Goal: Information Seeking & Learning: Check status

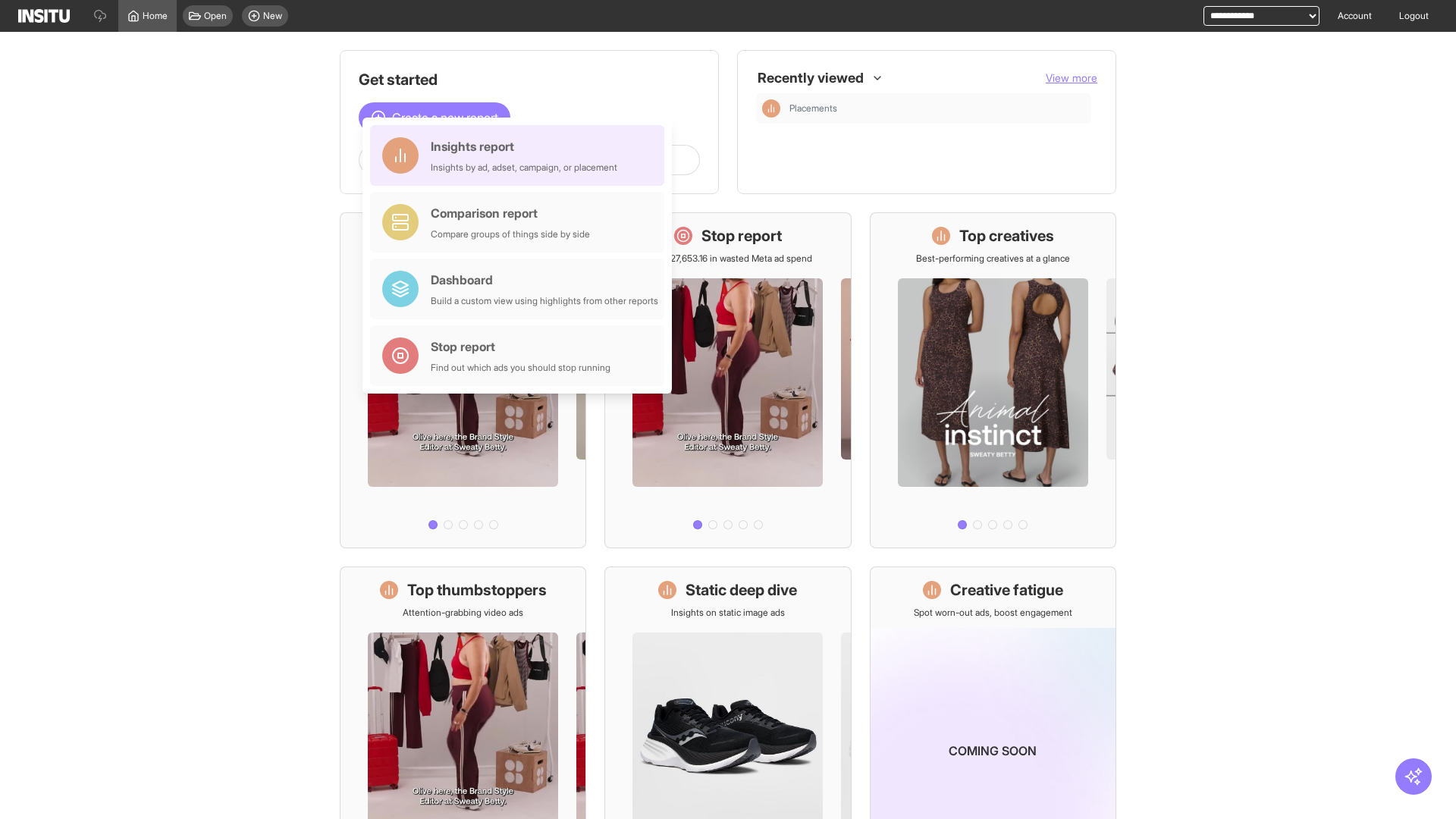
click at [521, 155] on div "Insights report Insights by ad, adset, campaign, or placement" at bounding box center [524, 155] width 187 height 36
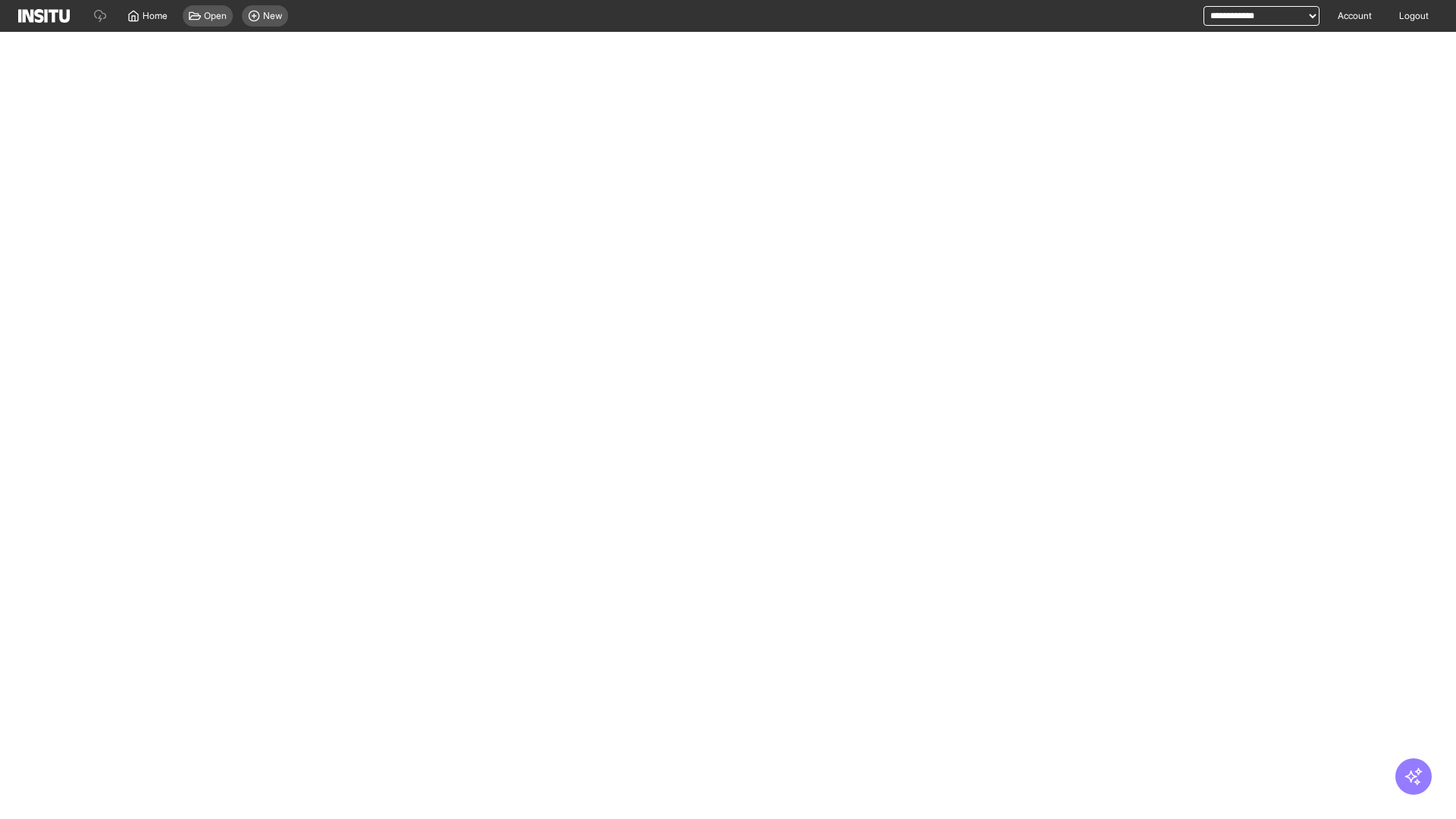
select select "**"
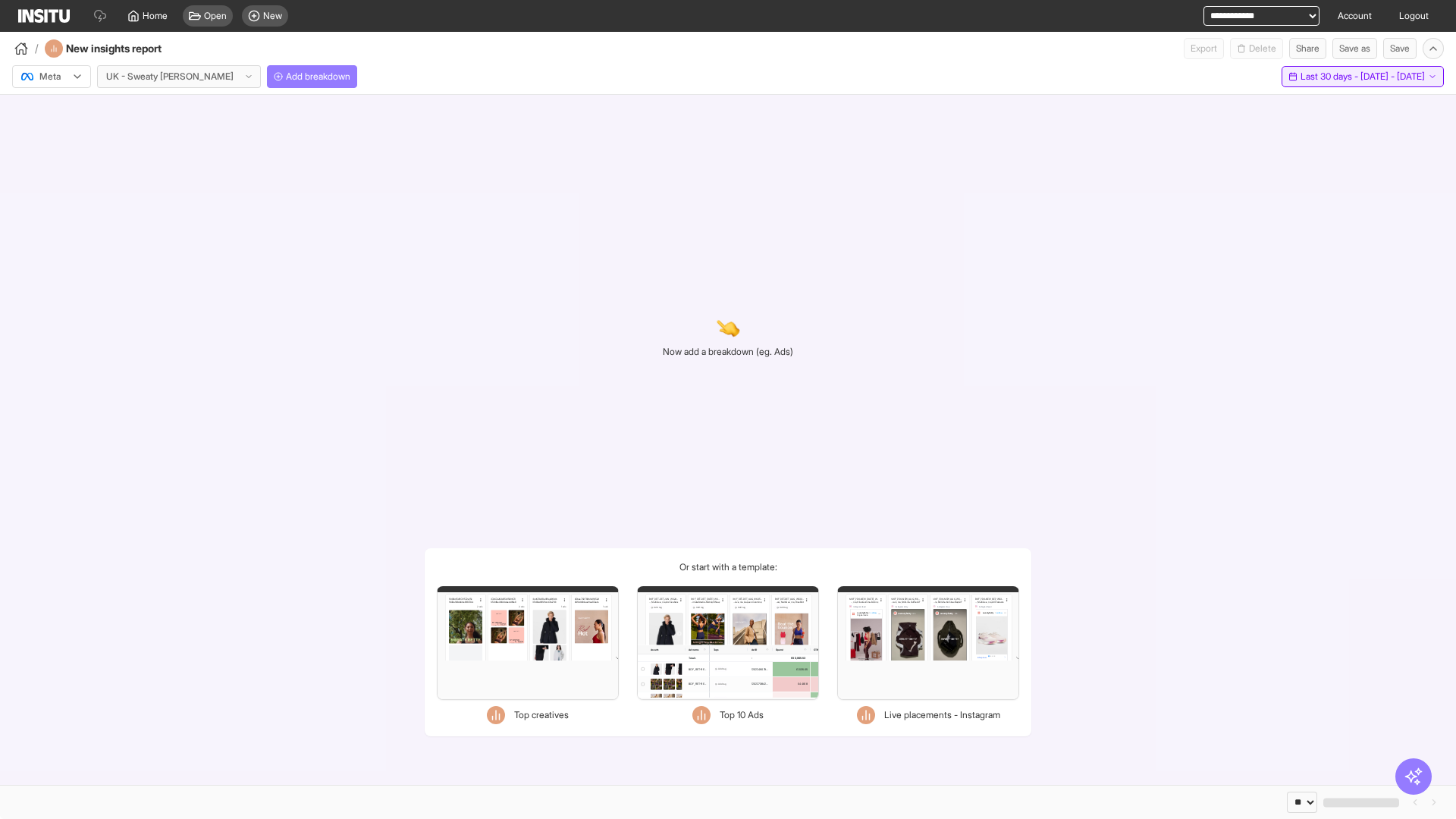
click at [1331, 77] on span "Last 30 days - [DATE] - [DATE]" at bounding box center [1363, 77] width 124 height 12
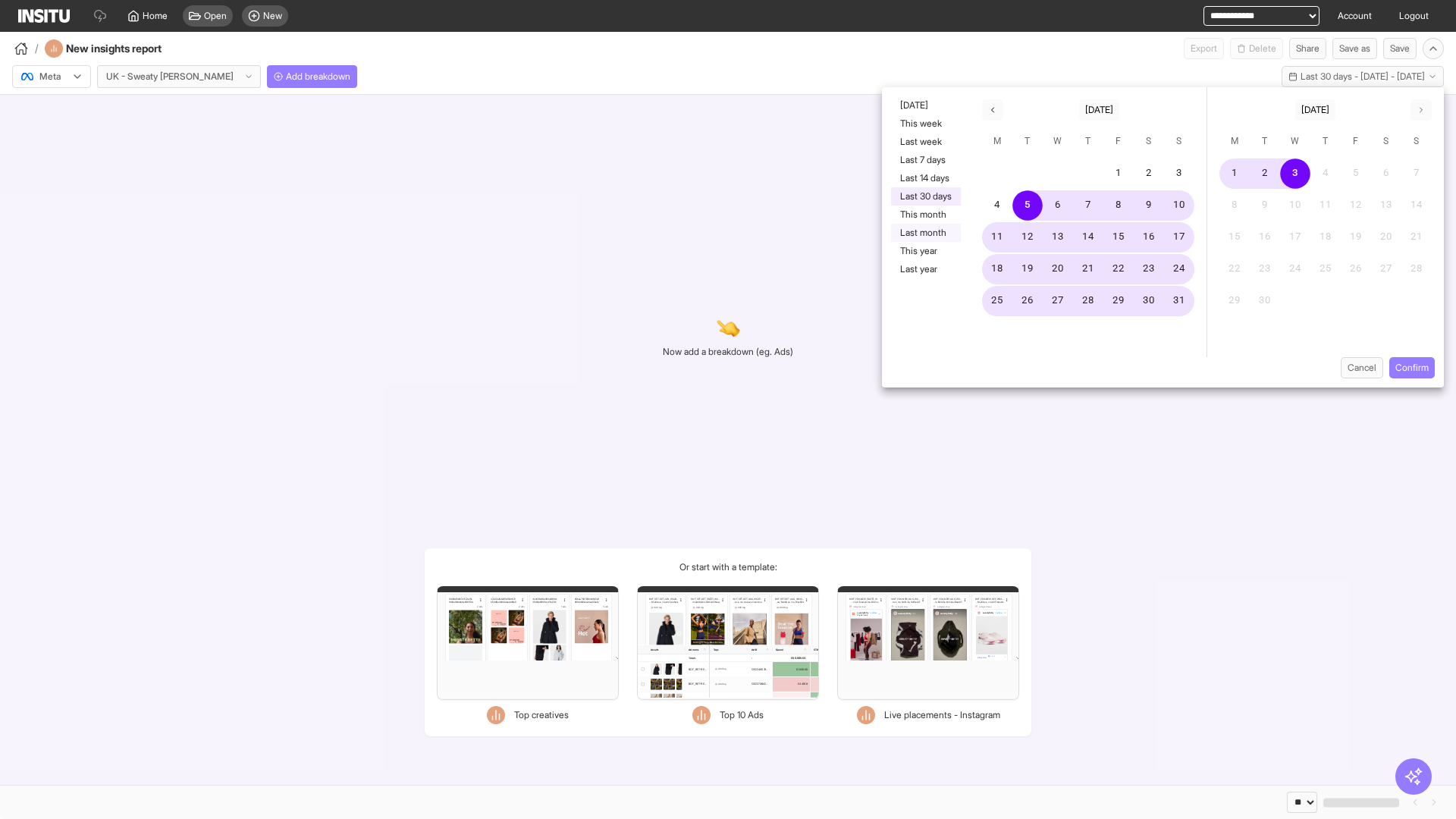
click at [925, 233] on button "Last month" at bounding box center [926, 233] width 70 height 18
